Goal: Check status: Check status

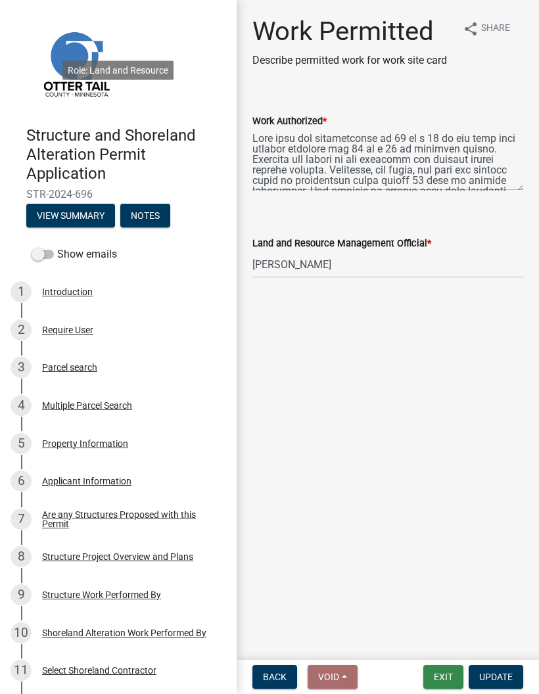
select select "f6a741f6-6d10-4601-9562-2e8ce244b7e0"
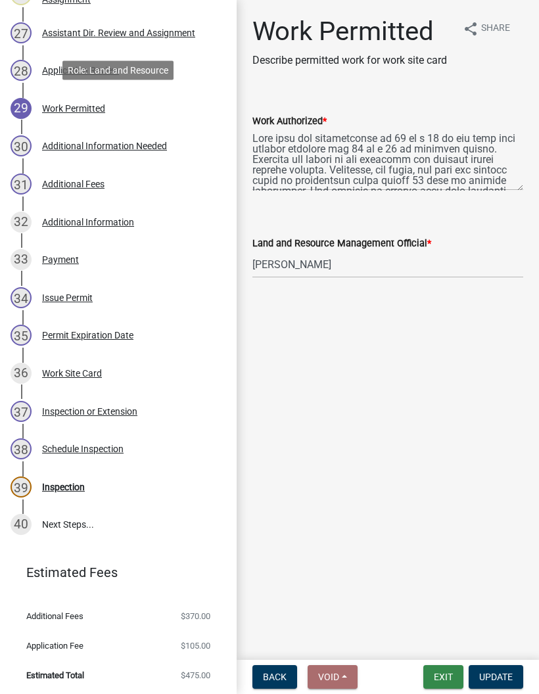
click at [442, 680] on button "Exit" at bounding box center [443, 677] width 40 height 24
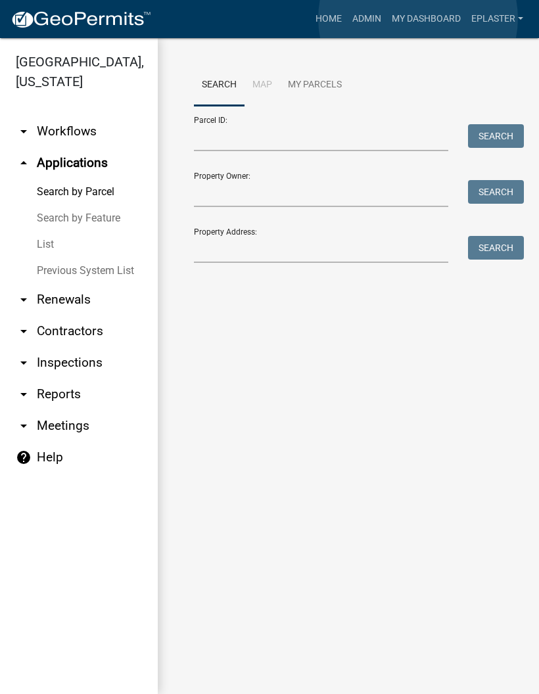
click at [418, 19] on link "My Dashboard" at bounding box center [427, 19] width 80 height 25
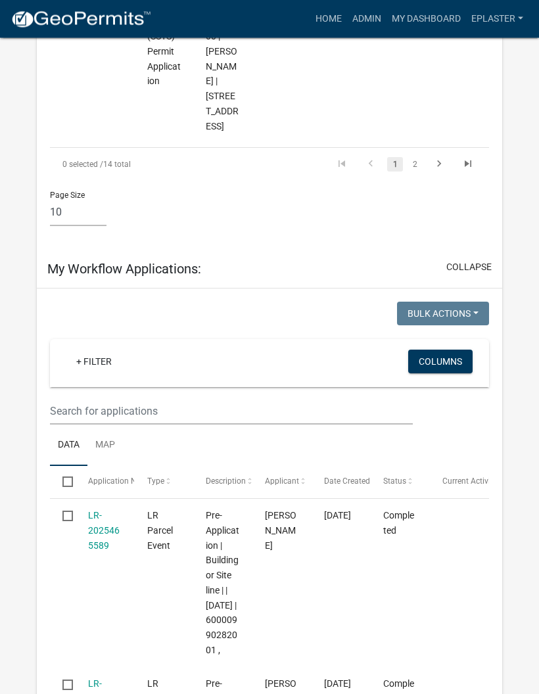
scroll to position [2492, 0]
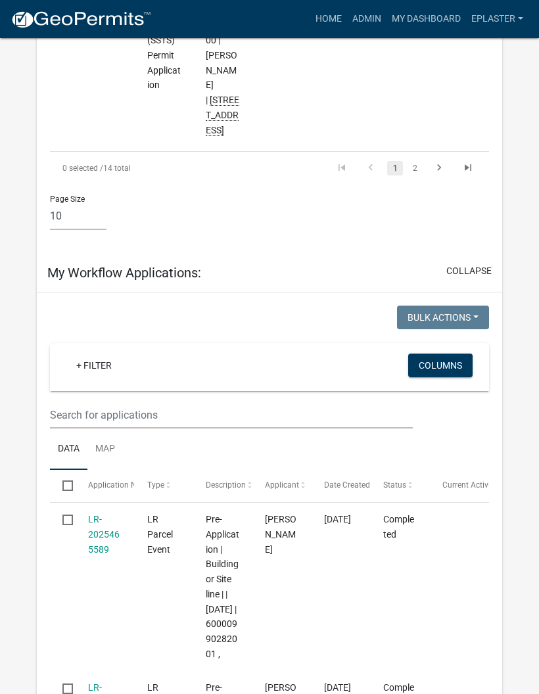
click at [416, 176] on link "2" at bounding box center [415, 168] width 16 height 14
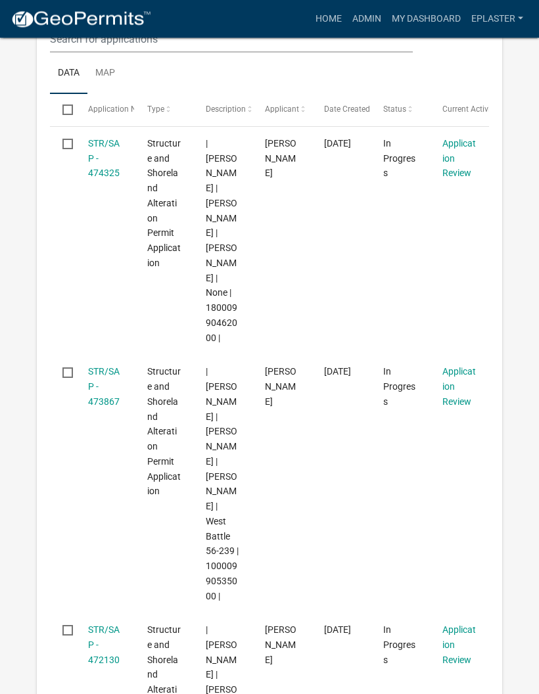
scroll to position [245, 0]
click at [114, 382] on link "STR/SAP - 473867" at bounding box center [104, 386] width 32 height 41
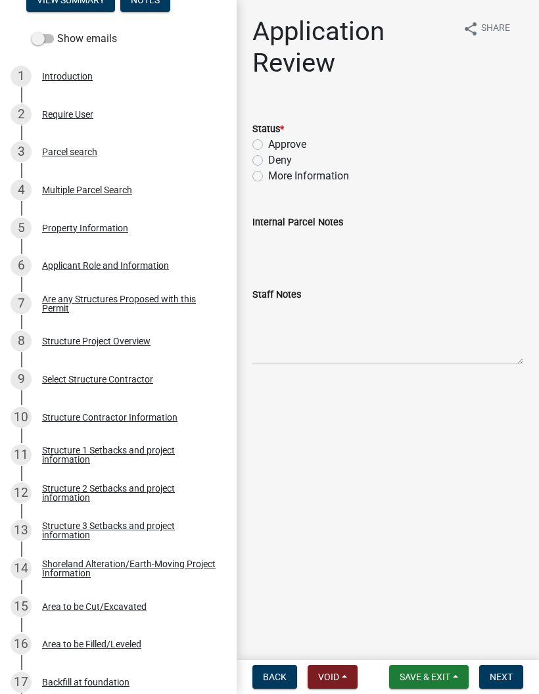
scroll to position [218, 0]
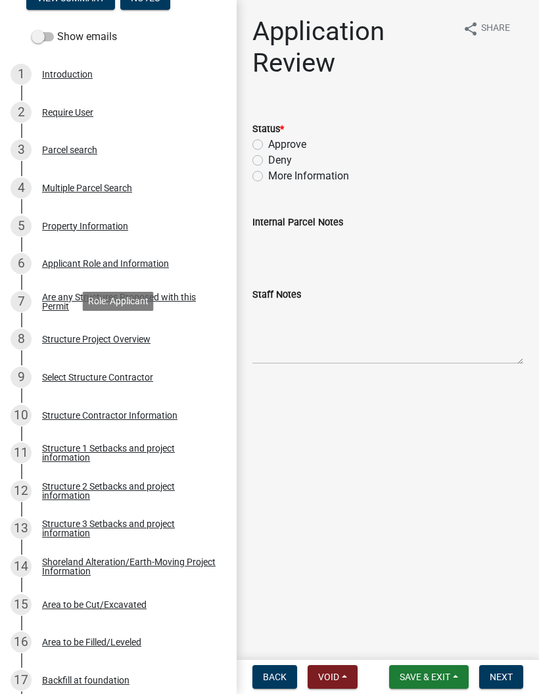
click at [183, 329] on div "8 Structure Project Overview" at bounding box center [113, 339] width 205 height 21
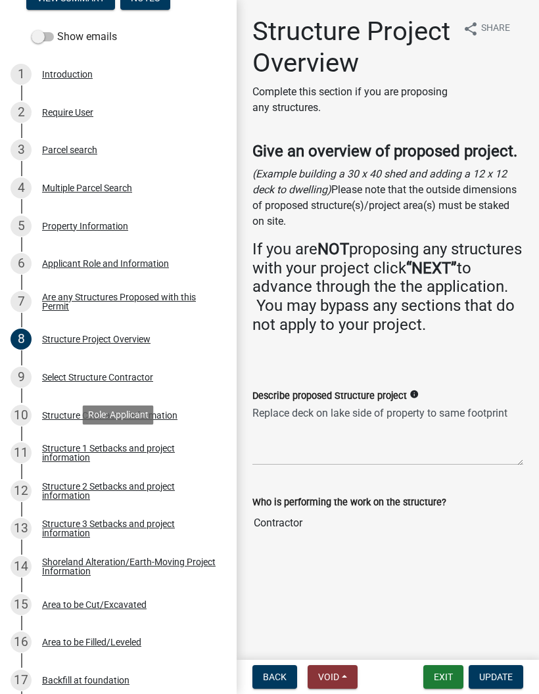
click at [172, 448] on div "Structure 1 Setbacks and project information" at bounding box center [129, 453] width 174 height 18
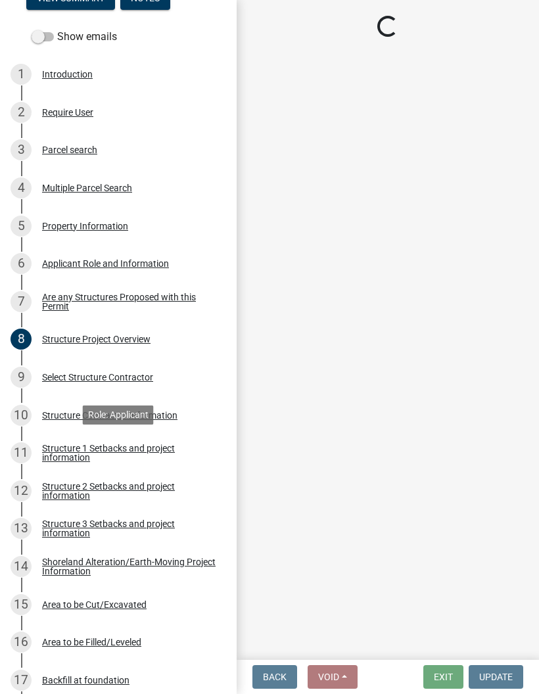
select select "a3cc236c-43aa-406a-8353-e0398d57c407"
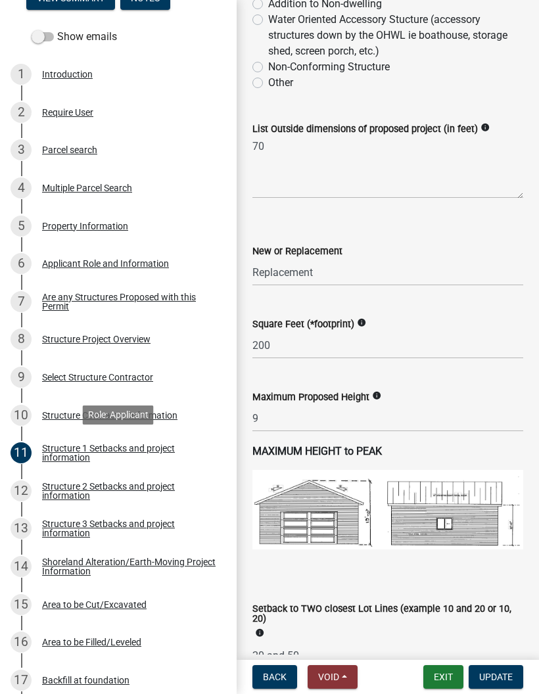
scroll to position [680, 0]
